Goal: Information Seeking & Learning: Find specific fact

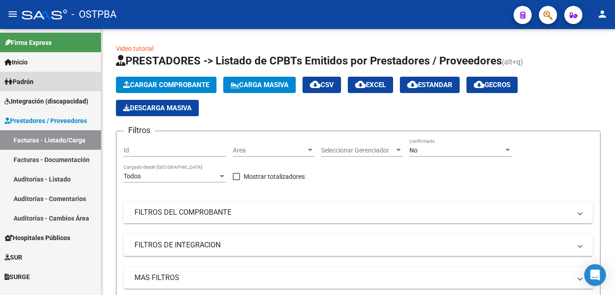
click at [25, 84] on span "Padrón" at bounding box center [19, 82] width 29 height 10
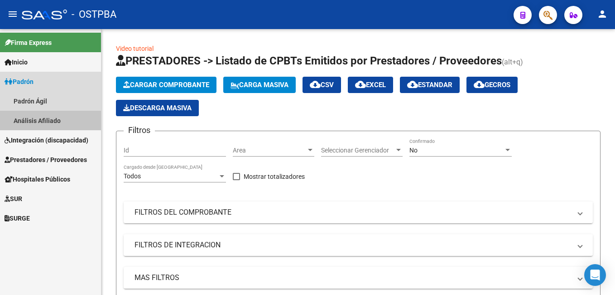
click at [33, 119] on link "Análisis Afiliado" at bounding box center [50, 120] width 101 height 19
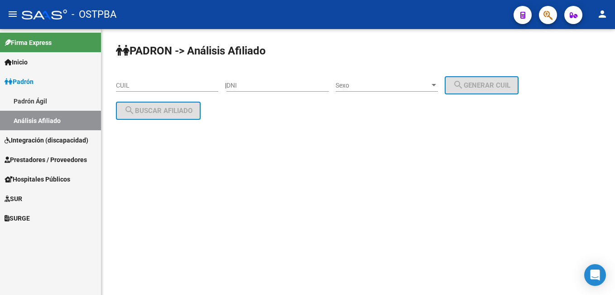
click at [253, 86] on input "DNI" at bounding box center [278, 86] width 102 height 8
type input "43042499"
click at [438, 83] on div at bounding box center [434, 85] width 8 height 7
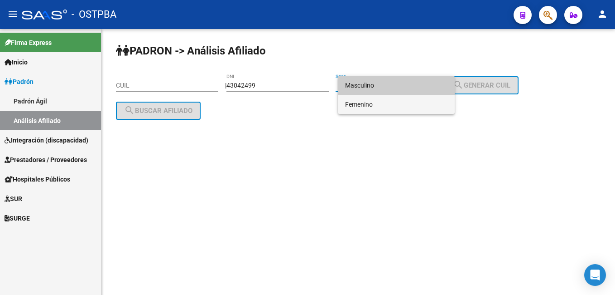
click at [365, 102] on span "Femenino" at bounding box center [396, 104] width 102 height 19
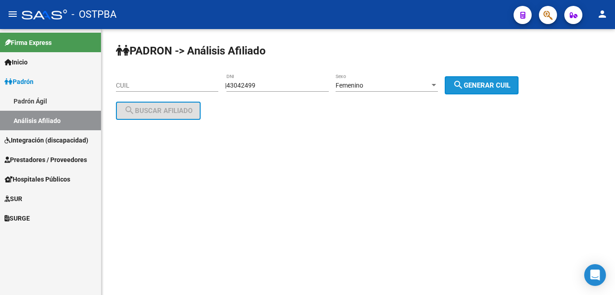
click at [480, 89] on button "search Generar CUIL" at bounding box center [482, 85] width 74 height 18
type input "27-43042499-3"
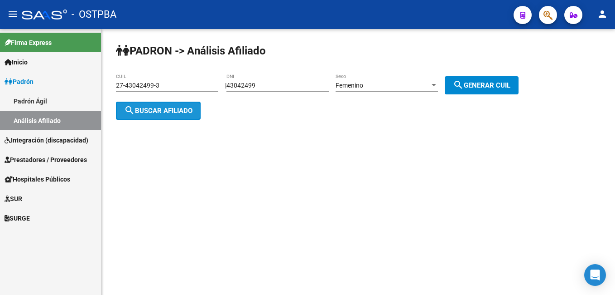
click at [171, 106] on span "search Buscar afiliado" at bounding box center [158, 110] width 68 height 8
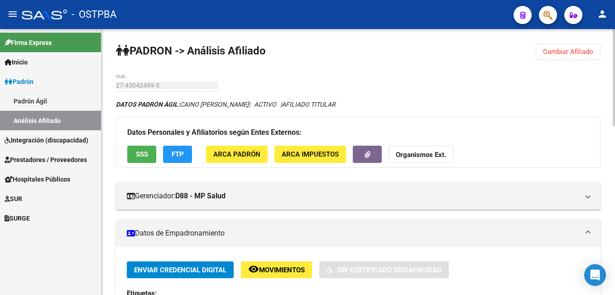
drag, startPoint x: 563, startPoint y: 53, endPoint x: 467, endPoint y: 53, distance: 96.5
click at [563, 53] on span "Cambiar Afiliado" at bounding box center [568, 52] width 50 height 8
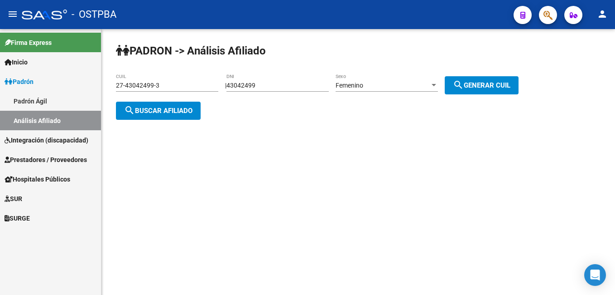
click at [275, 80] on div "43042499 DNI" at bounding box center [278, 82] width 102 height 18
drag, startPoint x: 269, startPoint y: 88, endPoint x: 215, endPoint y: 82, distance: 54.3
click at [215, 82] on app-analisis-afiliado "PADRON -> Análisis Afiliado 27-43042499-3 CUIL | 43042499 DNI Femenino Sexo sea…" at bounding box center [321, 98] width 410 height 33
type input "55962353"
click at [436, 86] on div at bounding box center [434, 85] width 5 height 2
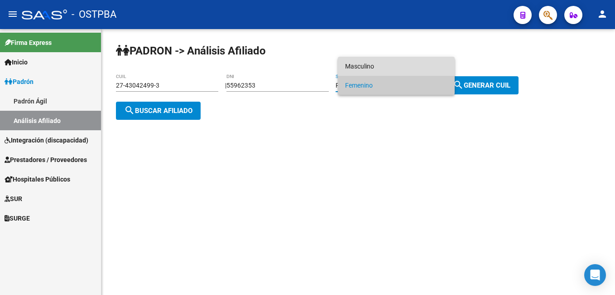
click at [366, 67] on span "Masculino" at bounding box center [396, 66] width 102 height 19
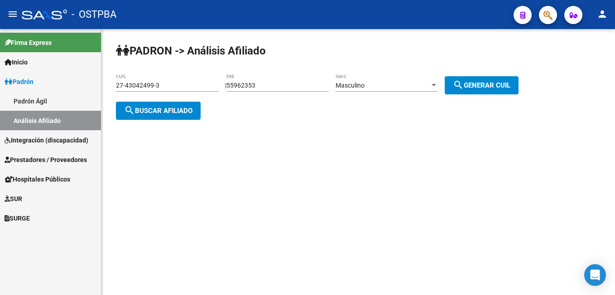
click at [477, 95] on div "PADRON -> Análisis Afiliado 27-43042499-3 CUIL | 55962353 DNI Masculino Sexo se…" at bounding box center [359, 89] width 514 height 120
click at [477, 89] on button "search Generar CUIL" at bounding box center [482, 85] width 74 height 18
type input "23-55962353-9"
click at [164, 111] on span "search Buscar afiliado" at bounding box center [158, 110] width 68 height 8
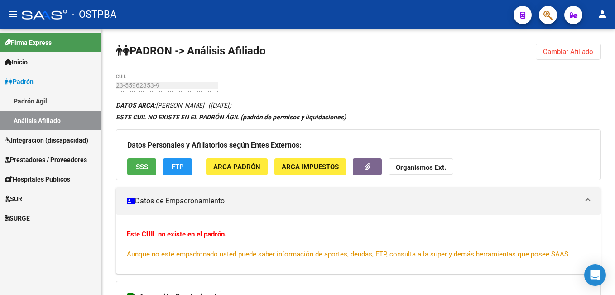
drag, startPoint x: 40, startPoint y: 104, endPoint x: 69, endPoint y: 89, distance: 32.8
click at [40, 104] on link "Padrón Ágil" at bounding box center [50, 100] width 101 height 19
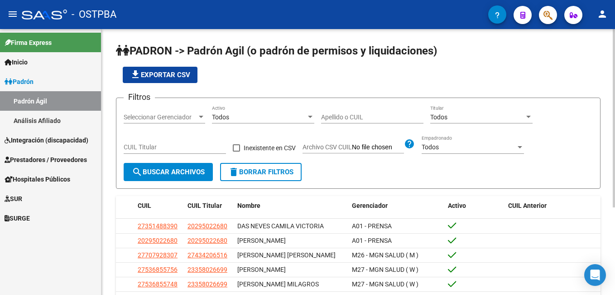
click at [351, 115] on input "Apellido o CUIL" at bounding box center [372, 117] width 102 height 8
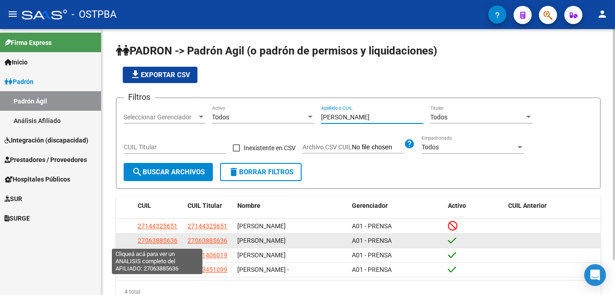
click at [163, 242] on span "27063885636" at bounding box center [158, 240] width 40 height 7
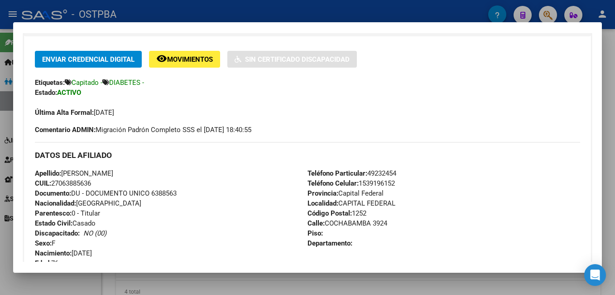
scroll to position [181, 0]
click at [267, 11] on div at bounding box center [307, 147] width 615 height 295
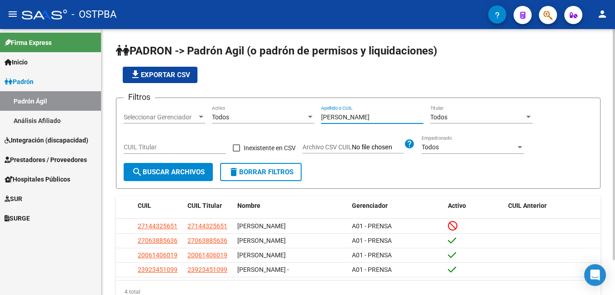
drag, startPoint x: 360, startPoint y: 118, endPoint x: 319, endPoint y: 120, distance: 40.8
click at [319, 120] on div "Filtros Seleccionar Gerenciador Seleccionar Gerenciador Todos Activo [PERSON_NA…" at bounding box center [358, 134] width 469 height 58
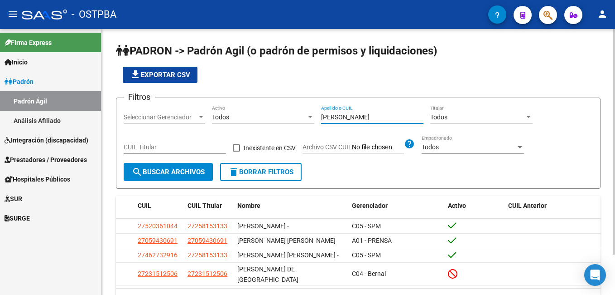
type input "[PERSON_NAME]"
click at [204, 116] on div at bounding box center [201, 116] width 8 height 7
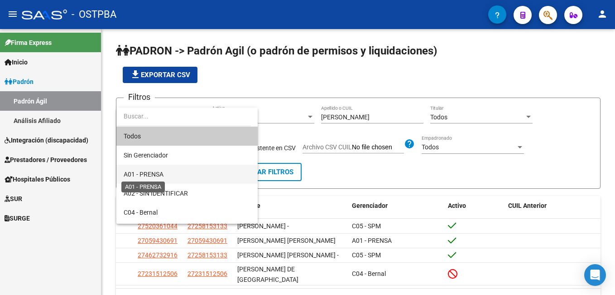
click at [159, 175] on span "A01 - PRENSA" at bounding box center [144, 173] width 40 height 7
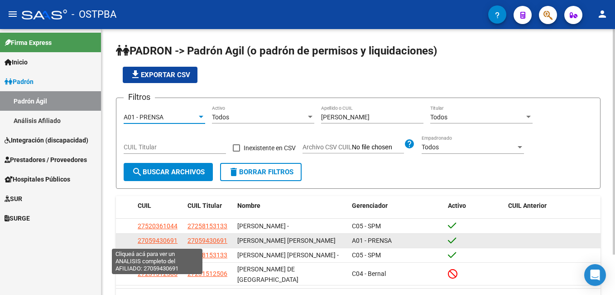
click at [155, 240] on span "27059430691" at bounding box center [158, 240] width 40 height 7
type textarea "27059430691"
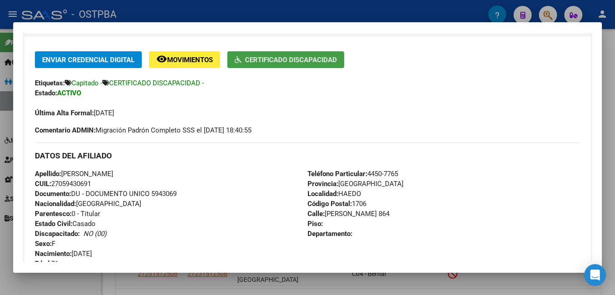
click at [306, 56] on span "Certificado Discapacidad" at bounding box center [291, 60] width 92 height 8
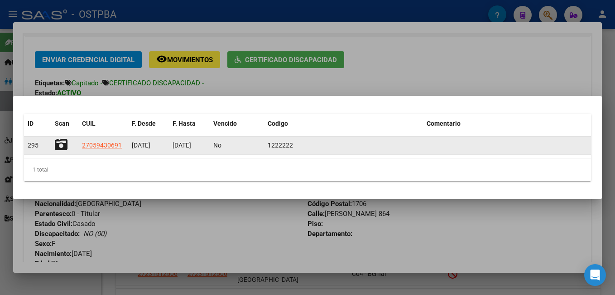
click at [63, 145] on icon at bounding box center [61, 144] width 13 height 13
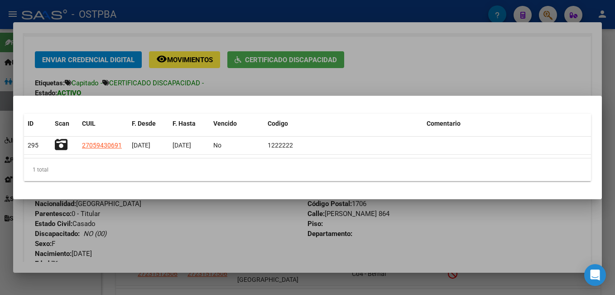
click at [303, 8] on div at bounding box center [307, 147] width 615 height 295
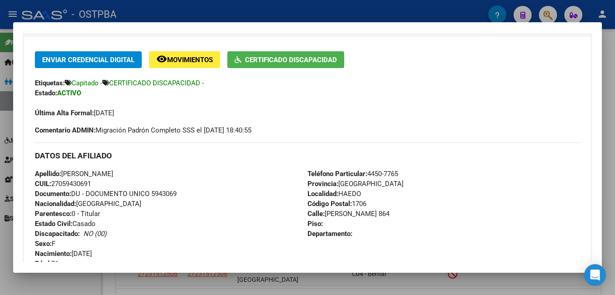
click at [237, 5] on div at bounding box center [307, 147] width 615 height 295
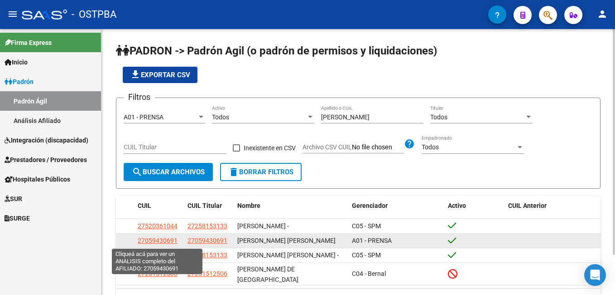
click at [155, 241] on span "27059430691" at bounding box center [158, 240] width 40 height 7
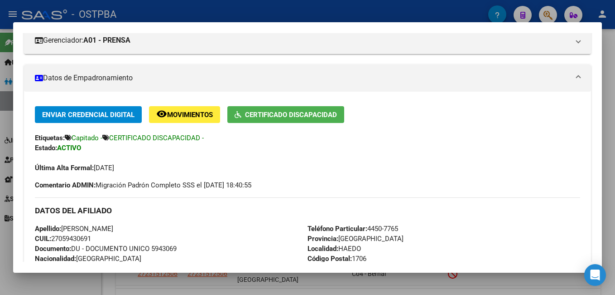
scroll to position [136, 0]
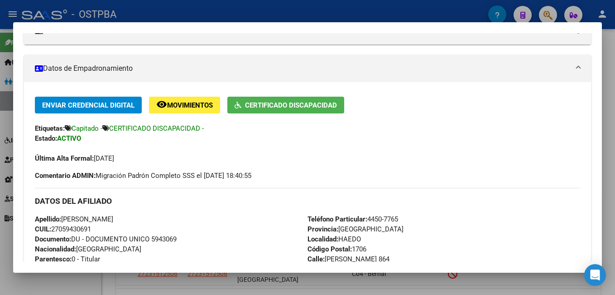
click at [336, 3] on div at bounding box center [307, 147] width 615 height 295
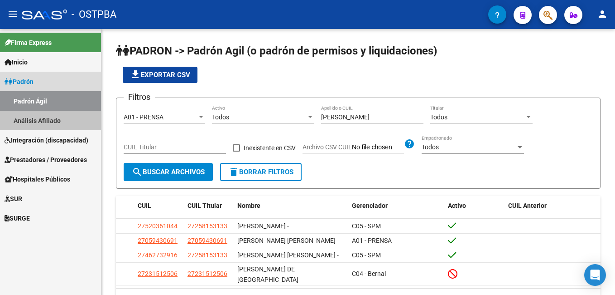
click at [55, 126] on link "Análisis Afiliado" at bounding box center [50, 120] width 101 height 19
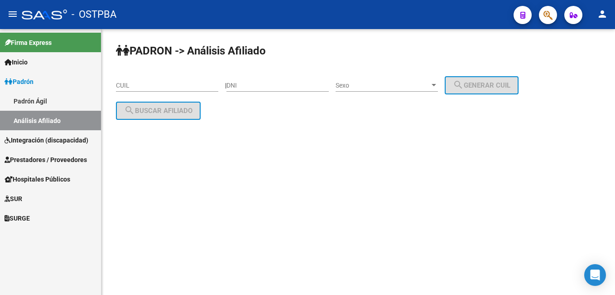
click at [271, 88] on input "DNI" at bounding box center [278, 86] width 102 height 8
type input "26243437"
click at [436, 84] on div at bounding box center [434, 85] width 5 height 2
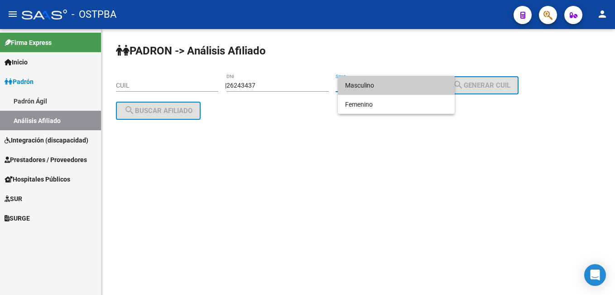
click at [387, 83] on span "Masculino" at bounding box center [396, 85] width 102 height 19
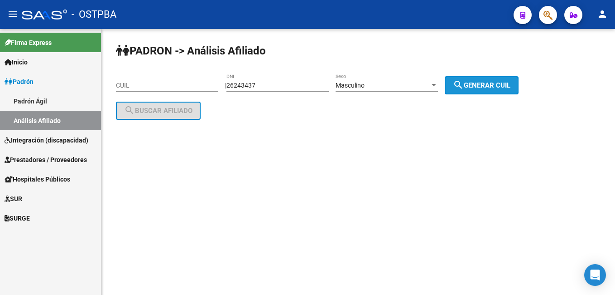
click at [479, 90] on button "search Generar CUIL" at bounding box center [482, 85] width 74 height 18
type input "20-26243437-1"
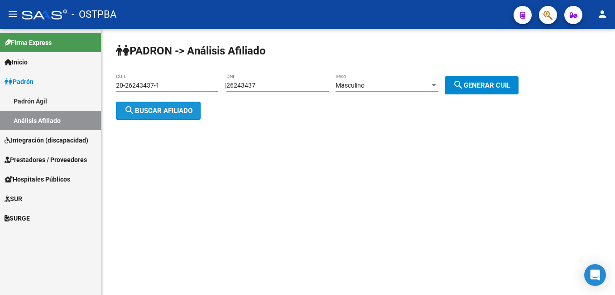
click at [164, 111] on span "search Buscar afiliado" at bounding box center [158, 110] width 68 height 8
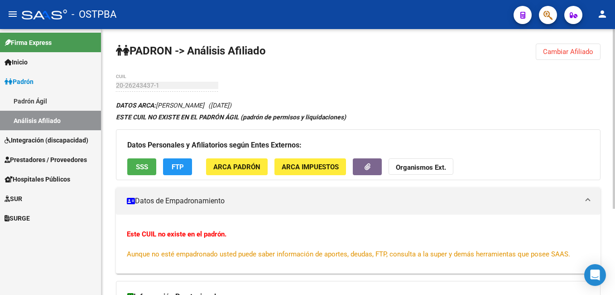
click at [567, 52] on span "Cambiar Afiliado" at bounding box center [568, 52] width 50 height 8
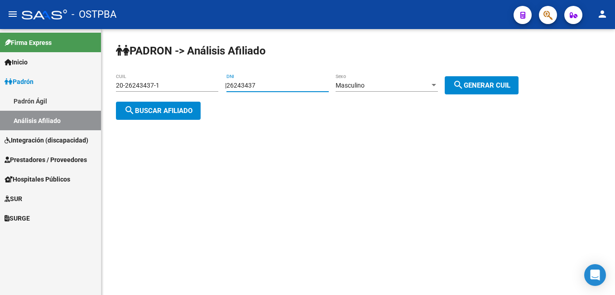
drag, startPoint x: 266, startPoint y: 84, endPoint x: 210, endPoint y: 87, distance: 56.2
click at [210, 87] on app-analisis-afiliado "PADRON -> Análisis Afiliado 20-26243437-1 CUIL | 26243437 DNI Masculino Sexo se…" at bounding box center [321, 98] width 410 height 33
type input "41990428"
click at [438, 87] on div at bounding box center [434, 85] width 8 height 7
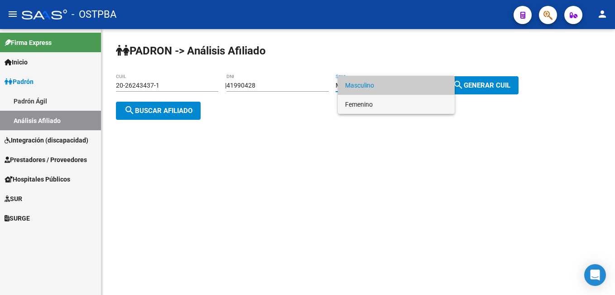
click at [370, 106] on span "Femenino" at bounding box center [396, 104] width 102 height 19
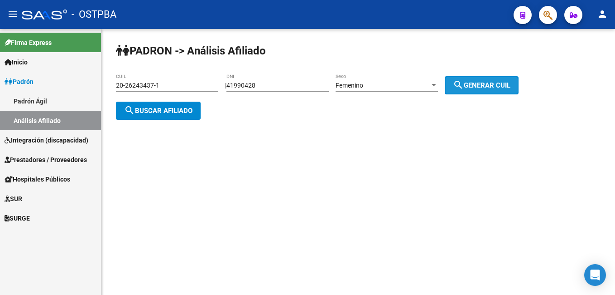
click at [479, 88] on span "search Generar CUIL" at bounding box center [482, 85] width 58 height 8
type input "27-41990428-2"
click at [177, 110] on span "search Buscar afiliado" at bounding box center [158, 110] width 68 height 8
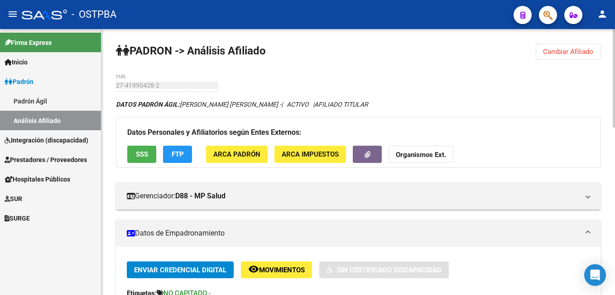
click at [571, 45] on button "Cambiar Afiliado" at bounding box center [568, 52] width 65 height 16
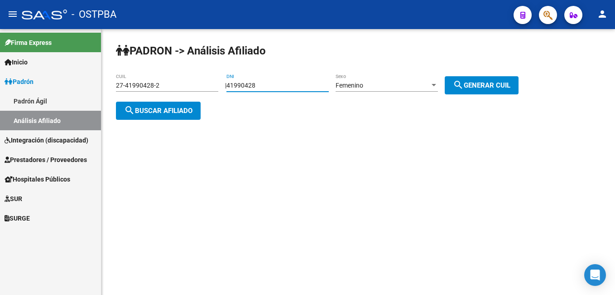
drag, startPoint x: 274, startPoint y: 86, endPoint x: 224, endPoint y: 87, distance: 49.9
click at [224, 87] on app-analisis-afiliado "PADRON -> Análisis Afiliado 27-41990428-2 CUIL | 41990428 DNI Femenino Sexo sea…" at bounding box center [321, 98] width 410 height 33
type input "26479130"
click at [436, 86] on div at bounding box center [434, 85] width 5 height 2
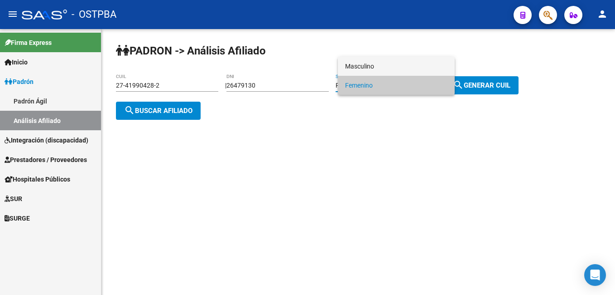
click at [360, 70] on span "Masculino" at bounding box center [396, 66] width 102 height 19
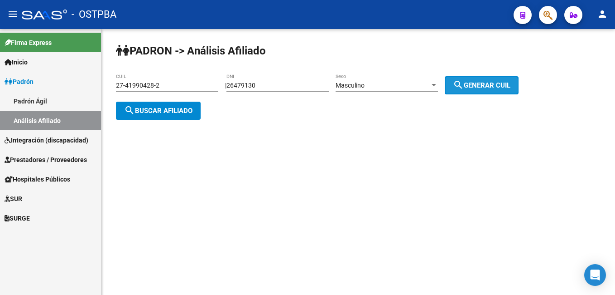
click at [482, 84] on span "search Generar CUIL" at bounding box center [482, 85] width 58 height 8
type input "20-26479130-9"
click at [186, 112] on span "search Buscar afiliado" at bounding box center [158, 110] width 68 height 8
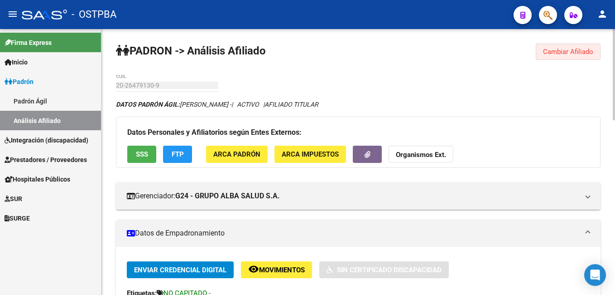
click at [565, 49] on span "Cambiar Afiliado" at bounding box center [568, 52] width 50 height 8
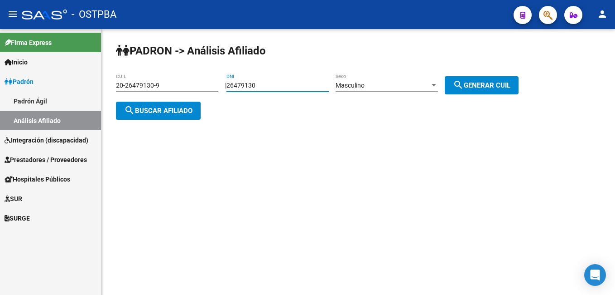
drag, startPoint x: 266, startPoint y: 84, endPoint x: 222, endPoint y: 84, distance: 44.4
click at [222, 84] on app-analisis-afiliado "PADRON -> Análisis Afiliado 20-26479130-9 CUIL | 26479130 DNI Masculino Sexo se…" at bounding box center [321, 98] width 410 height 33
type input "36715469"
click at [492, 87] on span "search Generar CUIL" at bounding box center [482, 85] width 58 height 8
type input "20-36715469-2"
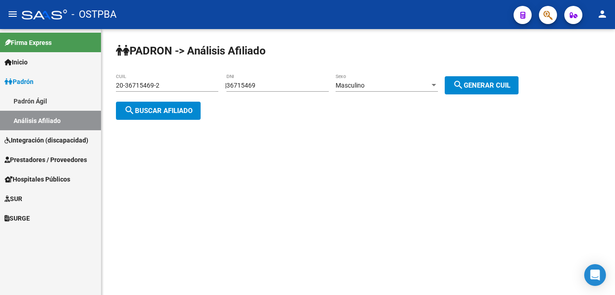
click at [171, 106] on span "search Buscar afiliado" at bounding box center [158, 110] width 68 height 8
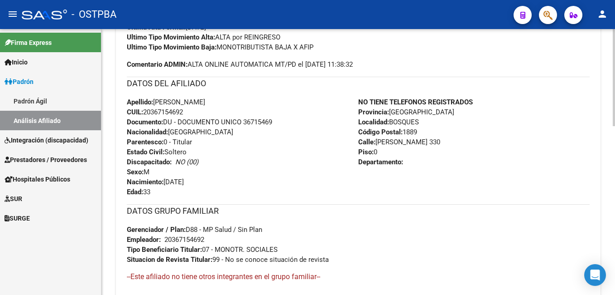
scroll to position [317, 0]
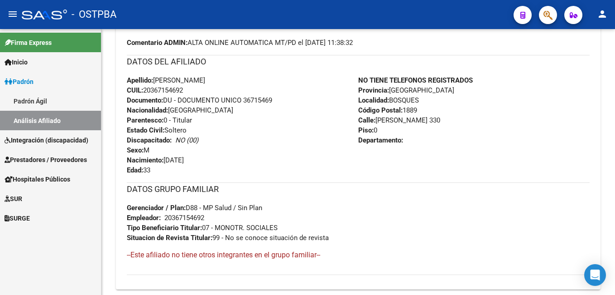
drag, startPoint x: 36, startPoint y: 96, endPoint x: 68, endPoint y: 90, distance: 31.8
click at [36, 96] on link "Padrón Ágil" at bounding box center [50, 100] width 101 height 19
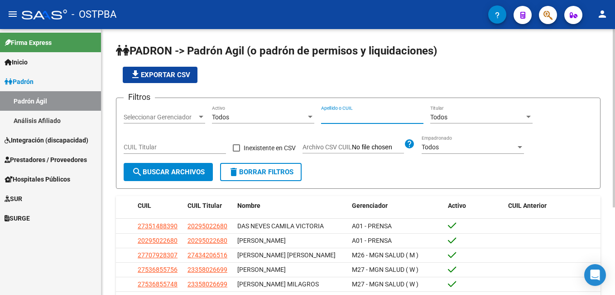
click at [360, 116] on input "Apellido o CUIL" at bounding box center [372, 117] width 102 height 8
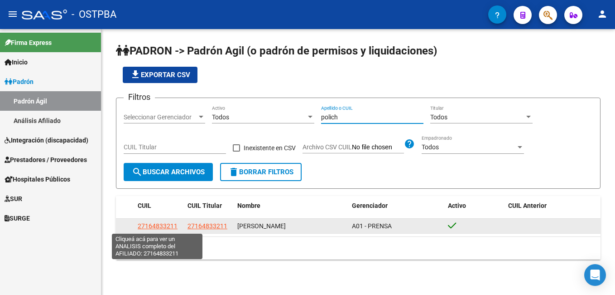
type input "polich"
click at [163, 225] on span "27164833211" at bounding box center [158, 225] width 40 height 7
type textarea "27164833211"
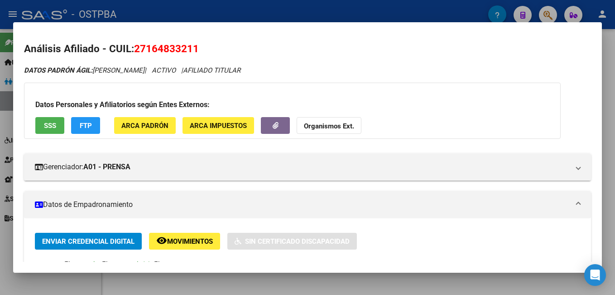
click at [222, 10] on div at bounding box center [307, 147] width 615 height 295
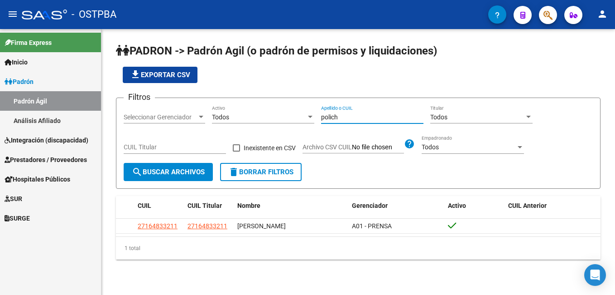
drag, startPoint x: 357, startPoint y: 120, endPoint x: 304, endPoint y: 121, distance: 53.0
click at [304, 121] on div "Filtros Seleccionar Gerenciador Seleccionar Gerenciador Todos Activo [PERSON_NA…" at bounding box center [358, 134] width 469 height 58
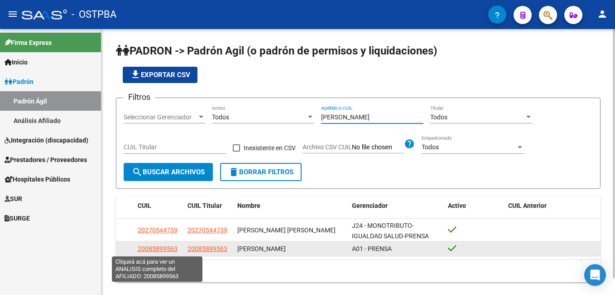
type input "[PERSON_NAME]"
click at [156, 246] on span "20085899563" at bounding box center [158, 248] width 40 height 7
type textarea "20085899563"
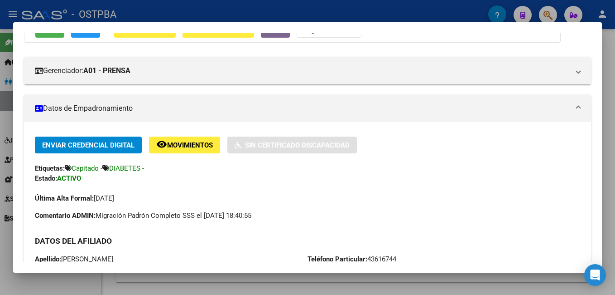
scroll to position [45, 0]
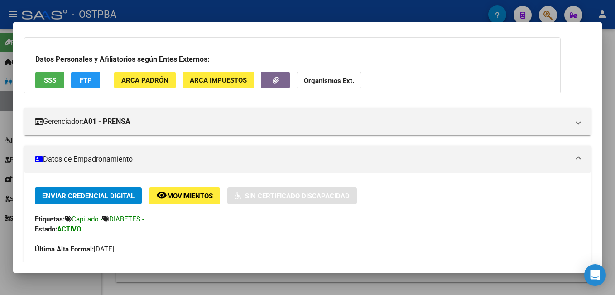
click at [327, 11] on div at bounding box center [307, 147] width 615 height 295
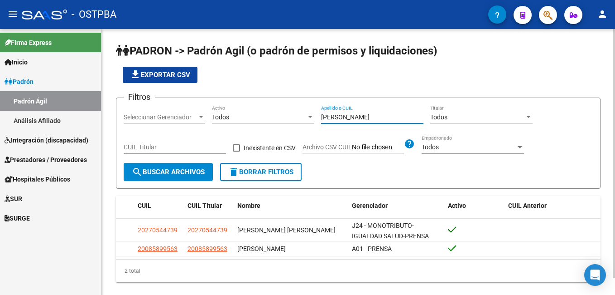
drag, startPoint x: 340, startPoint y: 119, endPoint x: 304, endPoint y: 121, distance: 36.7
click at [304, 121] on div "Filtros Seleccionar Gerenciador Seleccionar Gerenciador Todos Activo [PERSON_NA…" at bounding box center [358, 134] width 469 height 58
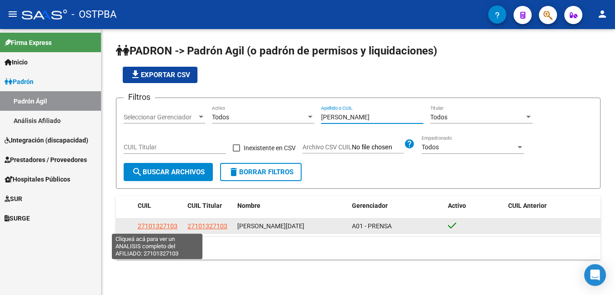
type input "[PERSON_NAME]"
click at [167, 227] on span "27101327103" at bounding box center [158, 225] width 40 height 7
type textarea "27101327103"
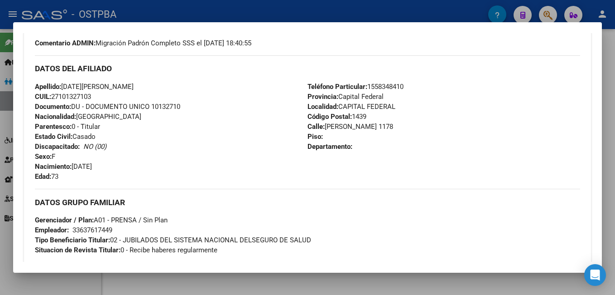
scroll to position [272, 0]
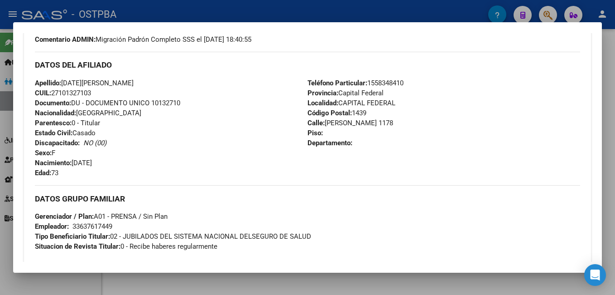
click at [236, 9] on div at bounding box center [307, 147] width 615 height 295
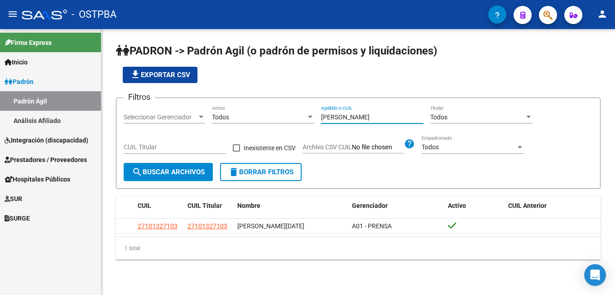
drag, startPoint x: 360, startPoint y: 118, endPoint x: 304, endPoint y: 120, distance: 56.2
click at [304, 120] on div "Filtros Seleccionar Gerenciador Seleccionar Gerenciador Todos Activo [PERSON_NA…" at bounding box center [358, 134] width 469 height 58
type input "[PERSON_NAME]"
click at [203, 118] on div at bounding box center [201, 117] width 5 height 2
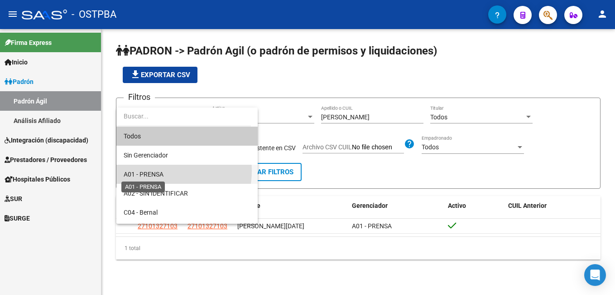
click at [156, 170] on span "A01 - PRENSA" at bounding box center [144, 173] width 40 height 7
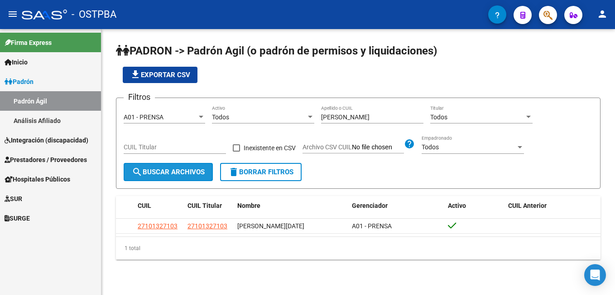
click at [196, 170] on span "search Buscar Archivos" at bounding box center [168, 172] width 73 height 8
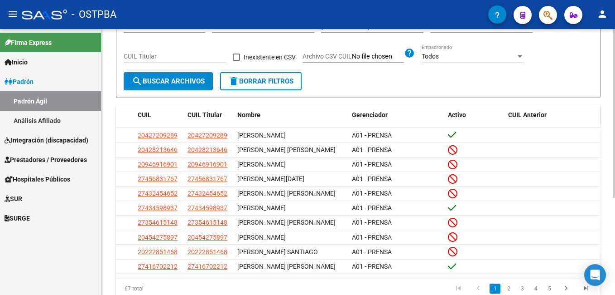
scroll to position [136, 0]
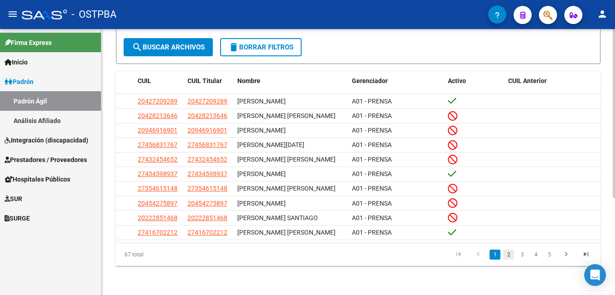
click at [508, 259] on link "2" at bounding box center [508, 254] width 11 height 10
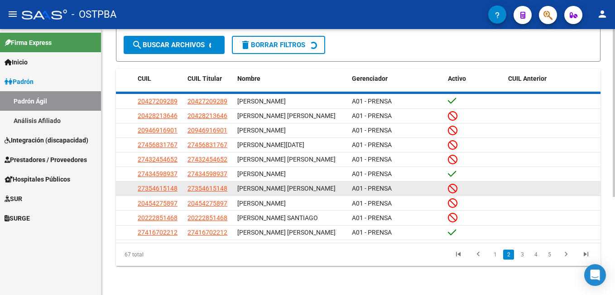
scroll to position [137, 0]
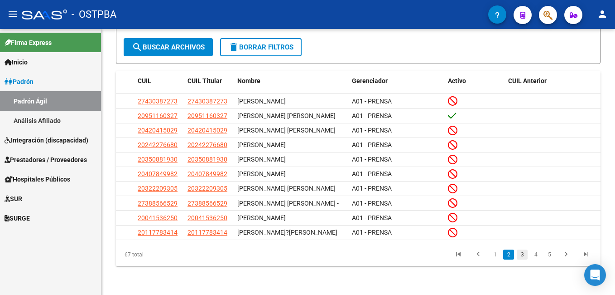
click at [523, 259] on link "3" at bounding box center [522, 254] width 11 height 10
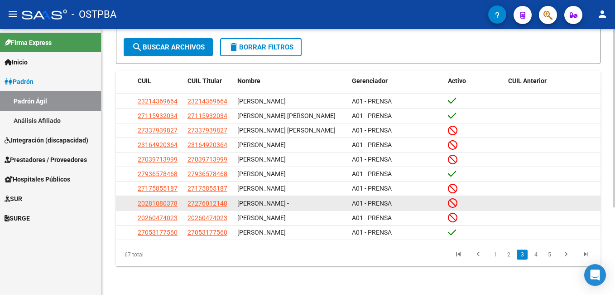
scroll to position [130, 0]
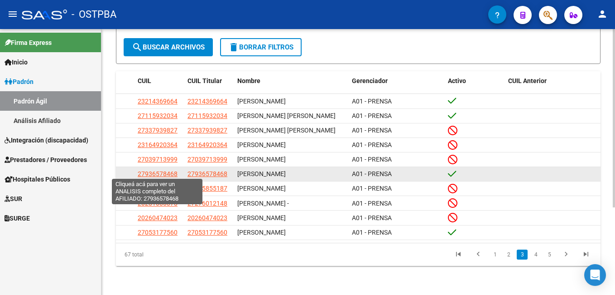
click at [161, 170] on span "27936578468" at bounding box center [158, 173] width 40 height 7
type textarea "27936578468"
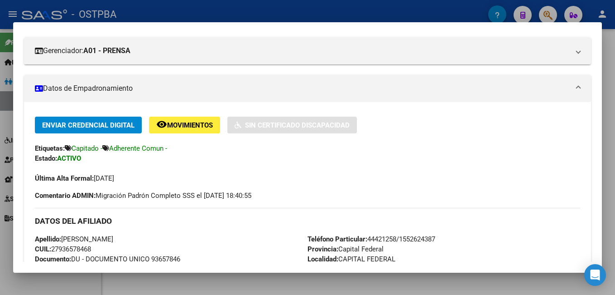
scroll to position [91, 0]
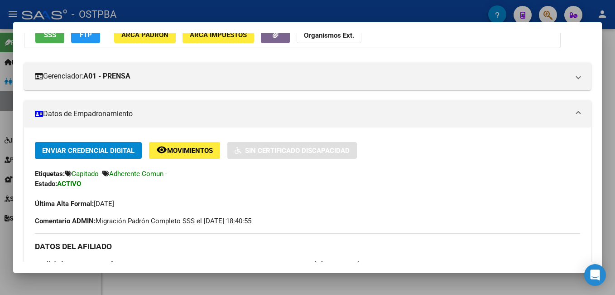
click at [247, 13] on div at bounding box center [307, 147] width 615 height 295
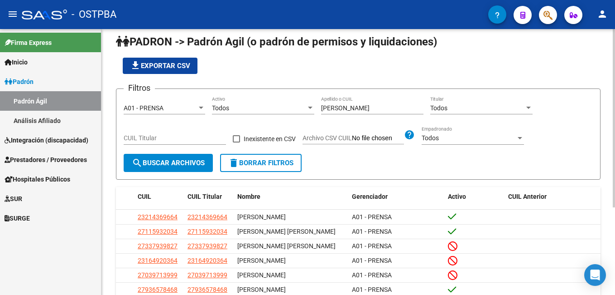
scroll to position [0, 0]
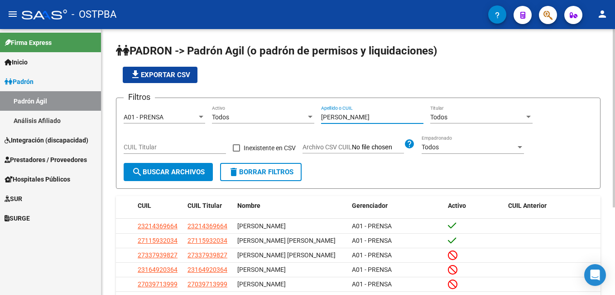
drag, startPoint x: 353, startPoint y: 119, endPoint x: 306, endPoint y: 114, distance: 47.8
click at [306, 114] on div "Filtros A01 - PRENSA Seleccionar Gerenciador Todos Activo [PERSON_NAME] Apellid…" at bounding box center [358, 134] width 469 height 58
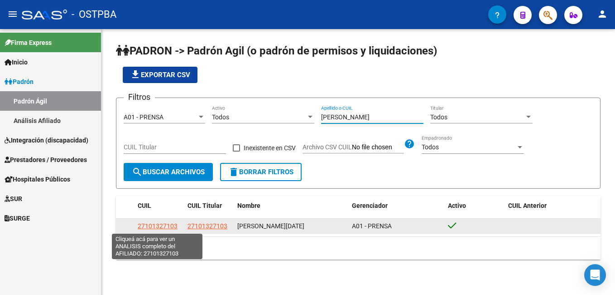
type input "[PERSON_NAME]"
click at [167, 227] on span "27101327103" at bounding box center [158, 225] width 40 height 7
type textarea "27101327103"
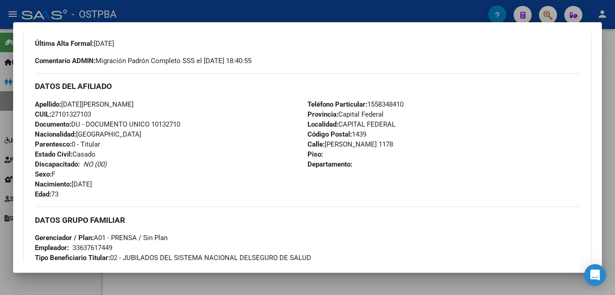
scroll to position [272, 0]
